Goal: Book appointment/travel/reservation

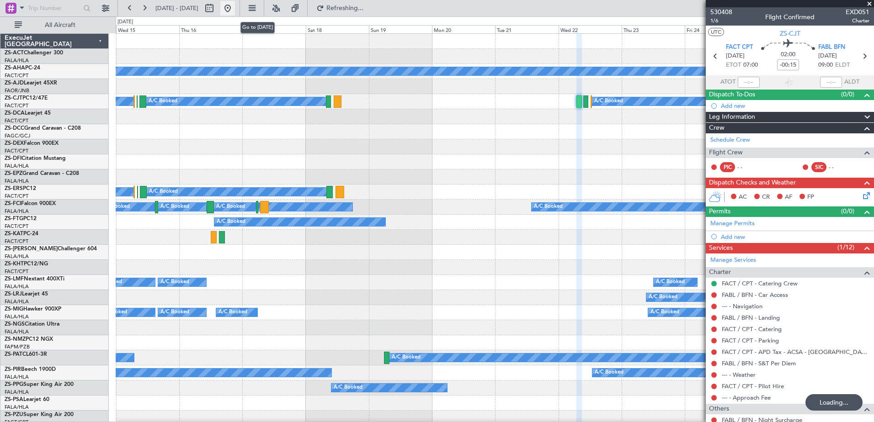
click at [235, 7] on button at bounding box center [227, 8] width 15 height 15
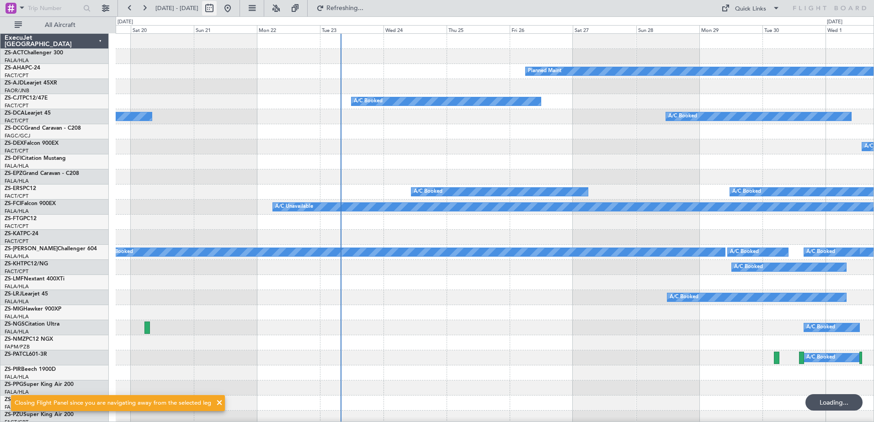
click at [217, 7] on button at bounding box center [209, 8] width 15 height 15
select select "9"
select select "2025"
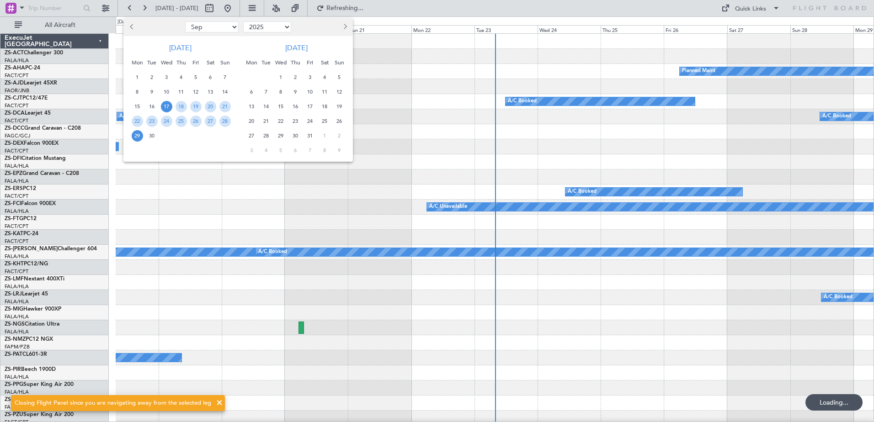
drag, startPoint x: 339, startPoint y: 23, endPoint x: 351, endPoint y: 36, distance: 17.5
click at [341, 24] on button "Next month" at bounding box center [345, 27] width 10 height 15
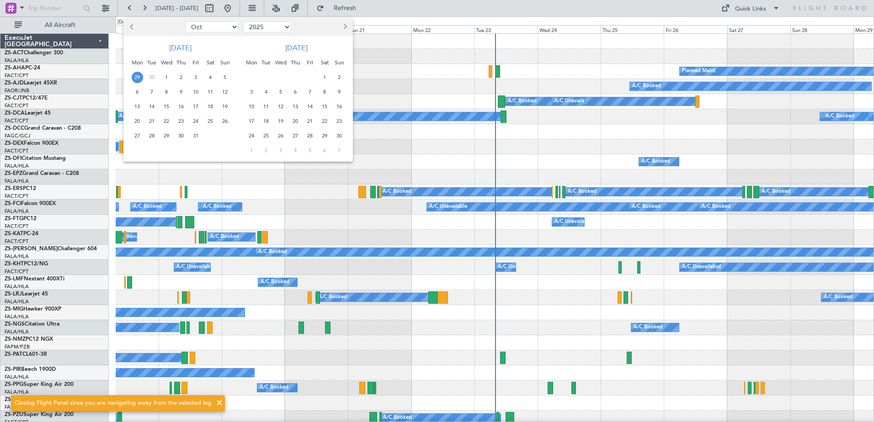
click at [281, 138] on span "26" at bounding box center [280, 135] width 11 height 11
click at [281, 137] on span "26" at bounding box center [280, 135] width 11 height 11
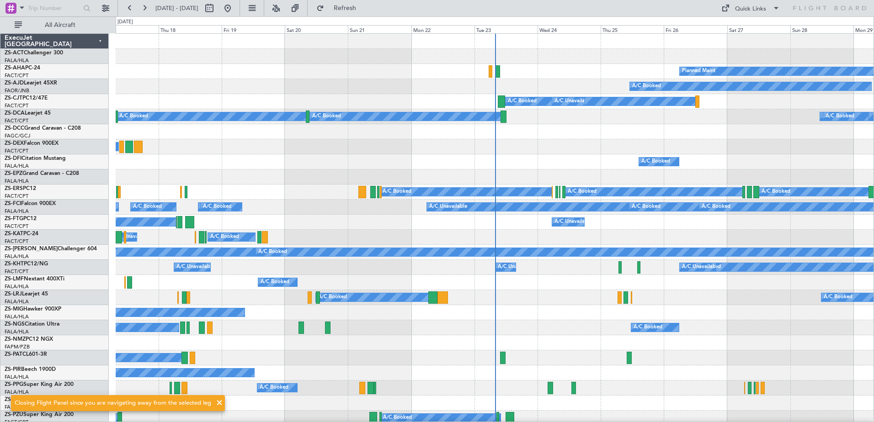
select select "11"
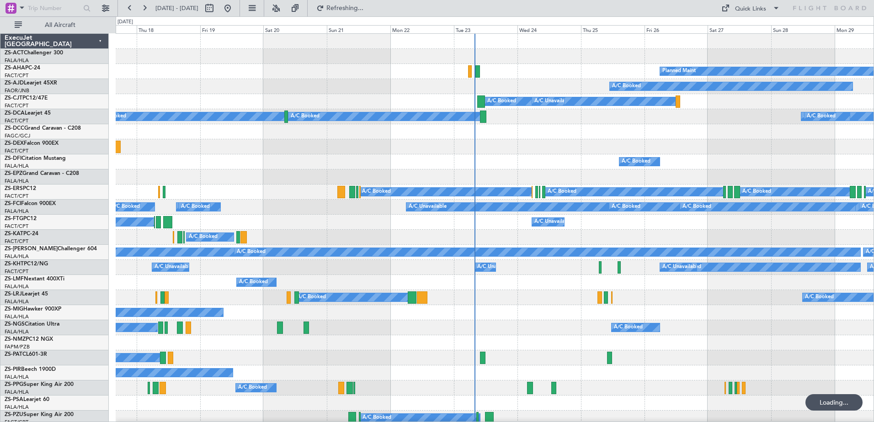
click at [281, 137] on span "31" at bounding box center [280, 135] width 11 height 11
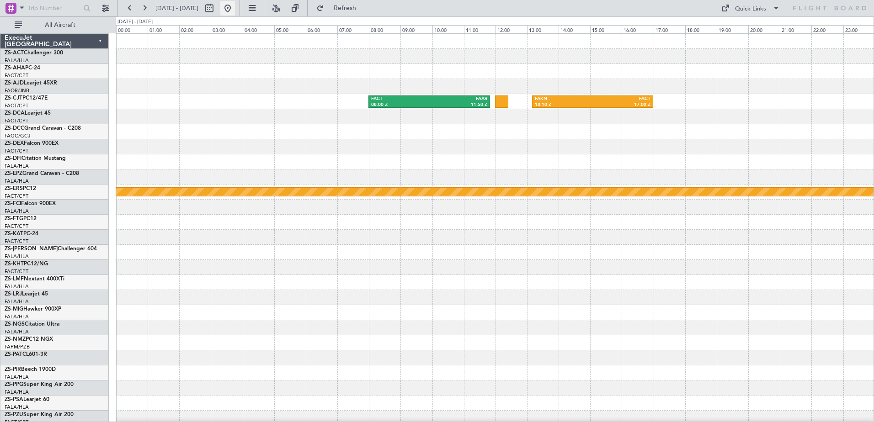
click at [235, 5] on button at bounding box center [227, 8] width 15 height 15
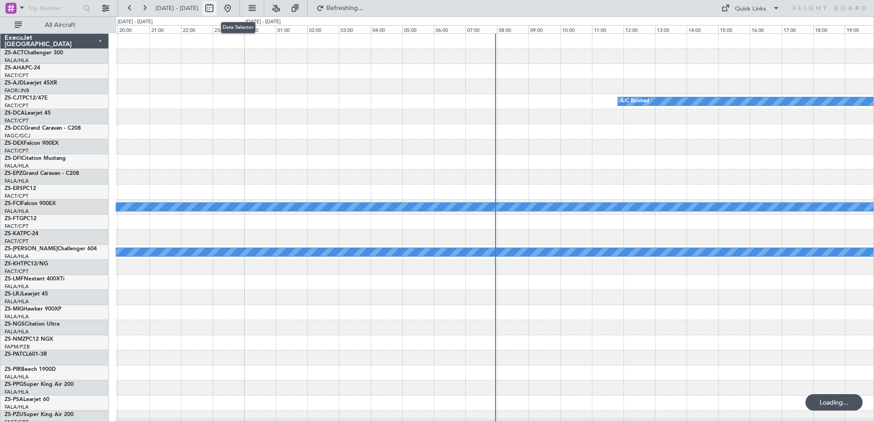
click at [217, 5] on button at bounding box center [209, 8] width 15 height 15
select select "9"
select select "2025"
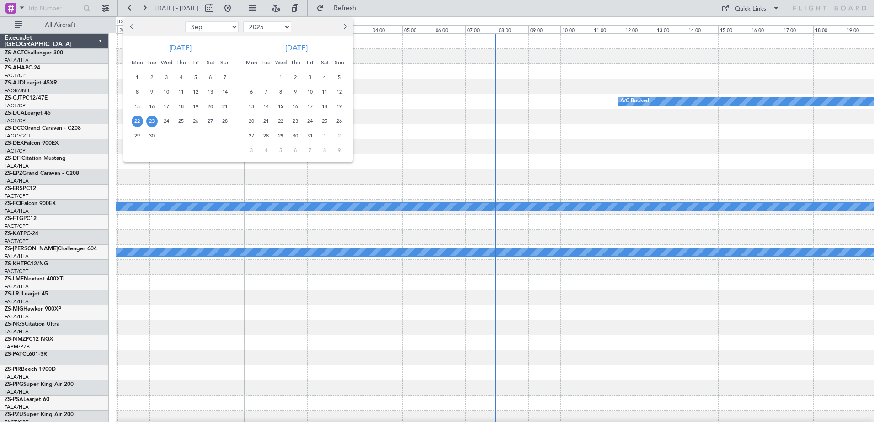
click at [348, 29] on button "Next month" at bounding box center [345, 27] width 10 height 15
select select "10"
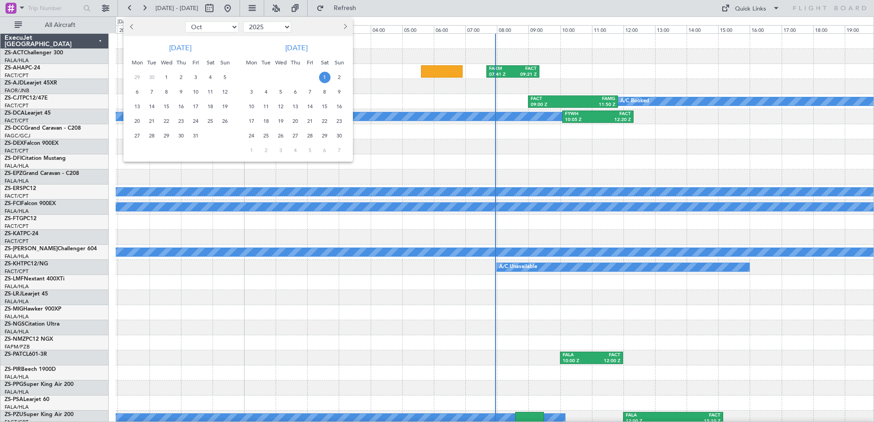
click at [326, 77] on span "1" at bounding box center [324, 77] width 11 height 11
click at [412, 148] on div at bounding box center [437, 211] width 874 height 422
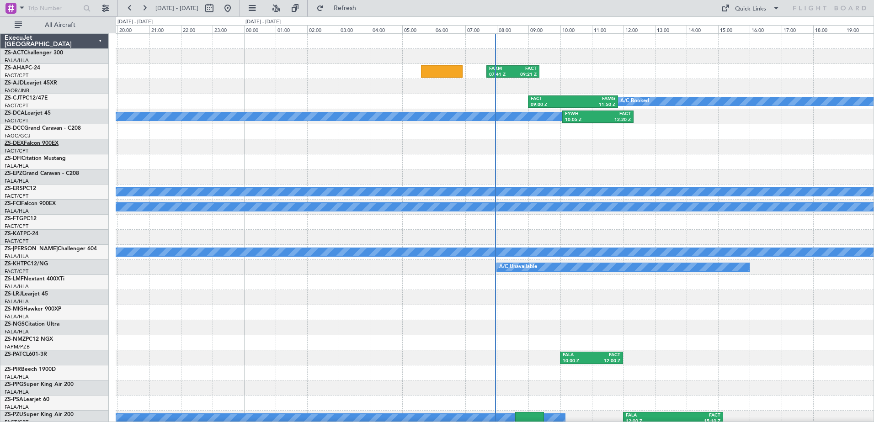
click at [46, 142] on link "ZS-DEX Falcon 900EX" at bounding box center [32, 143] width 54 height 5
